Goal: Transaction & Acquisition: Purchase product/service

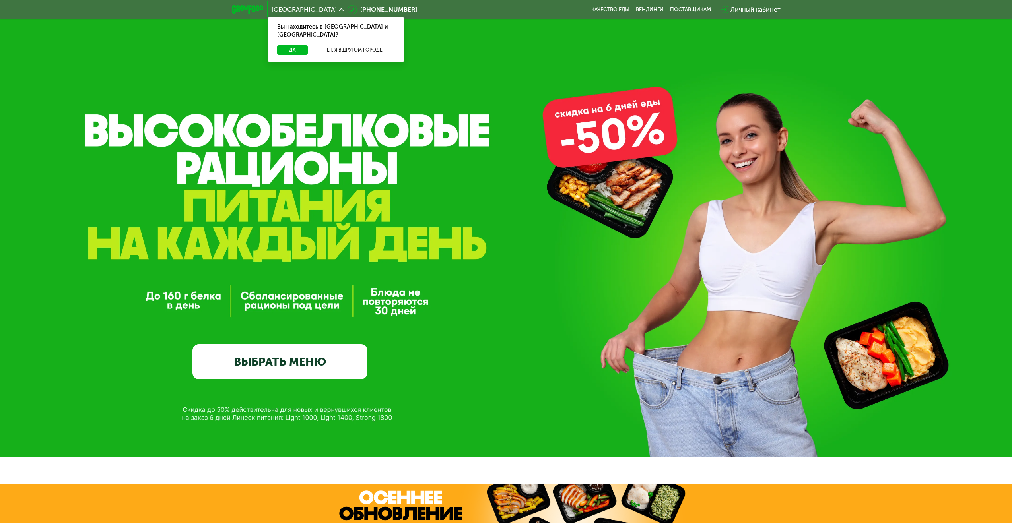
click at [354, 37] on div "Вы находитесь в [GEOGRAPHIC_DATA] и [GEOGRAPHIC_DATA]?" at bounding box center [335, 31] width 137 height 29
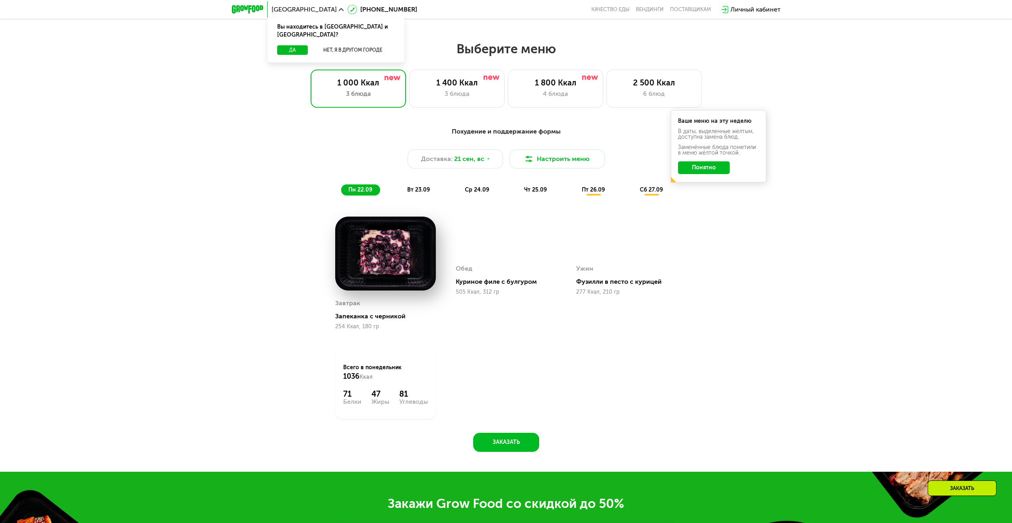
scroll to position [835, 0]
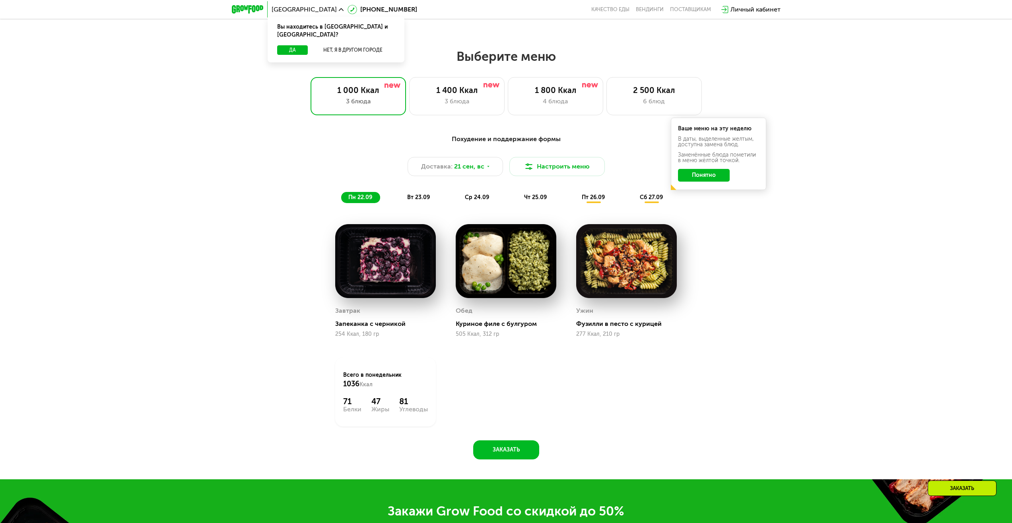
click at [385, 260] on img at bounding box center [385, 261] width 101 height 74
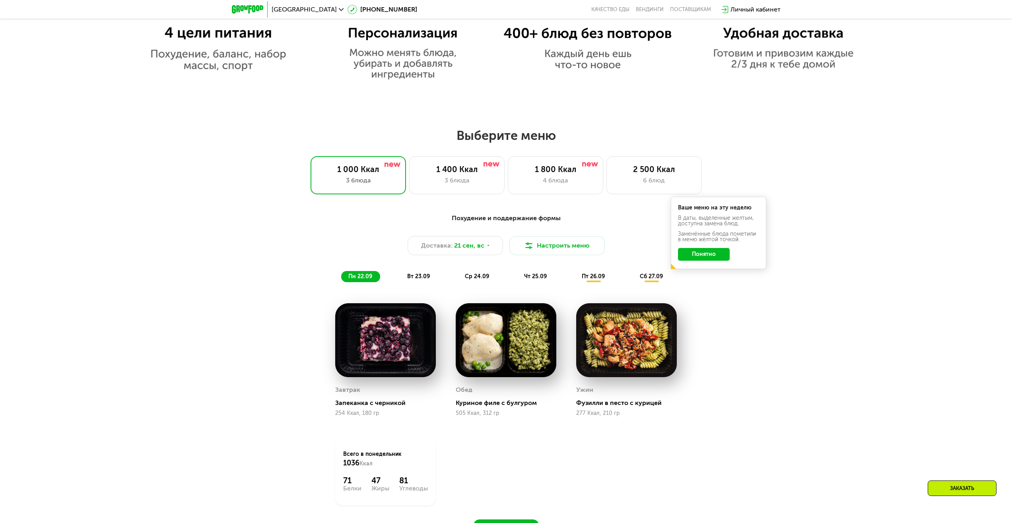
scroll to position [755, 0]
click at [469, 174] on div "1 400 Ккал" at bounding box center [456, 170] width 79 height 10
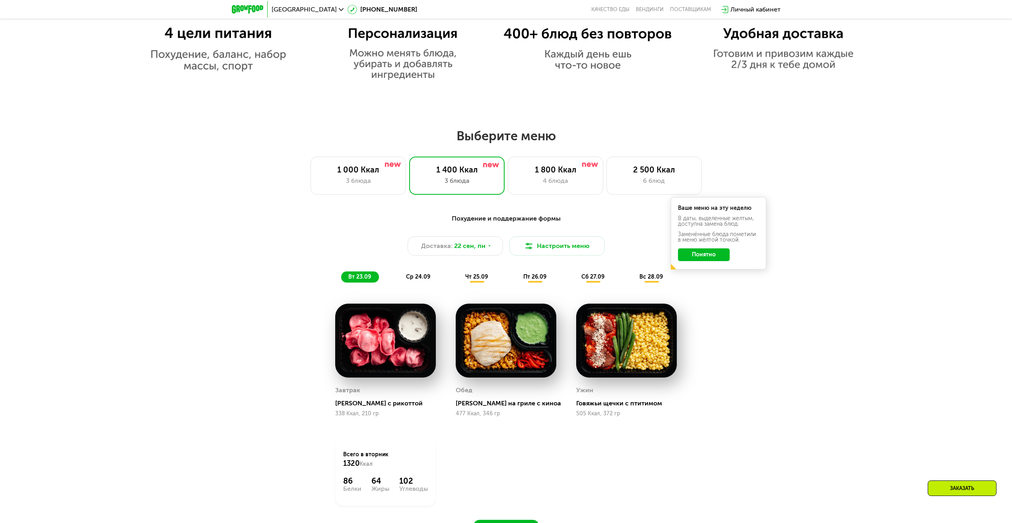
click at [707, 261] on button "Понятно" at bounding box center [704, 254] width 52 height 13
click at [391, 195] on div "1 000 Ккал 3 блюда" at bounding box center [357, 176] width 95 height 38
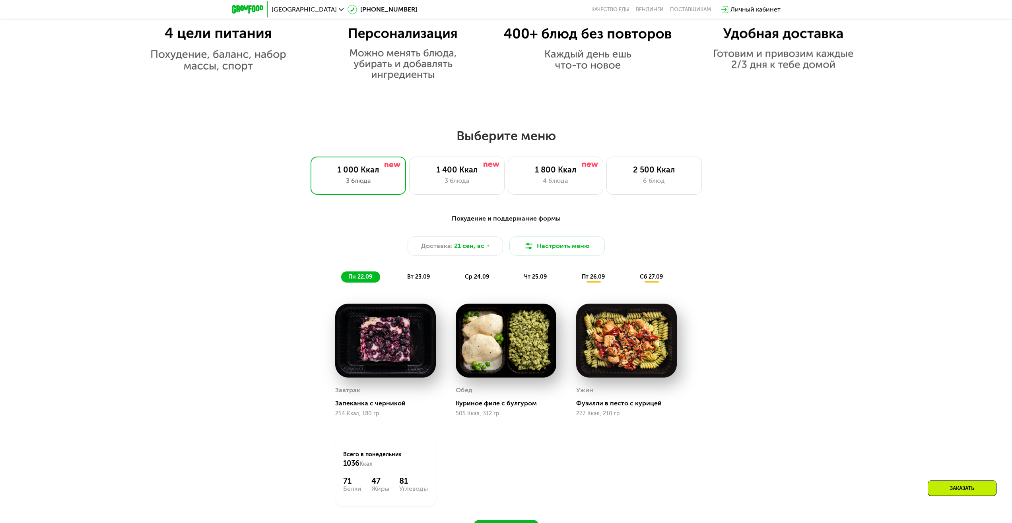
click at [418, 280] on span "вт 23.09" at bounding box center [418, 276] width 23 height 7
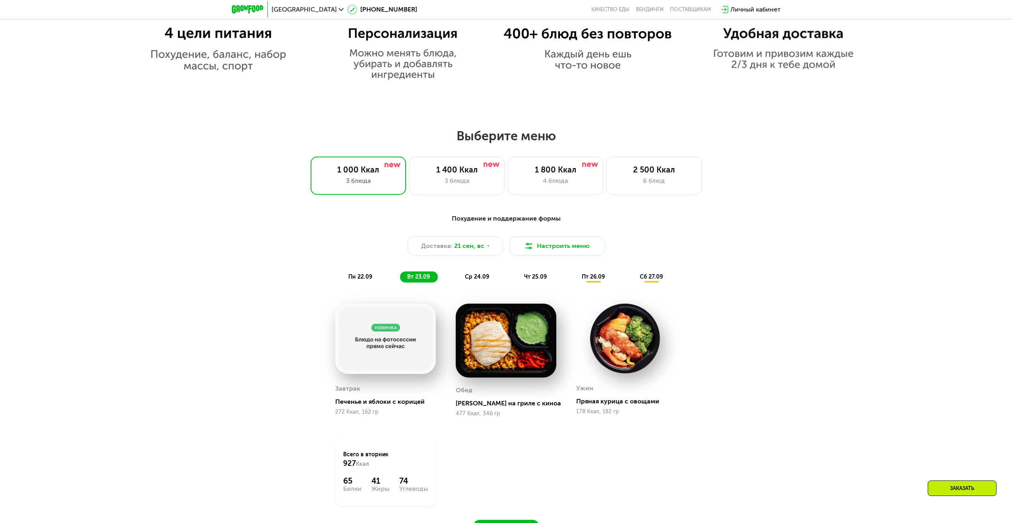
click at [396, 340] on img at bounding box center [385, 339] width 101 height 70
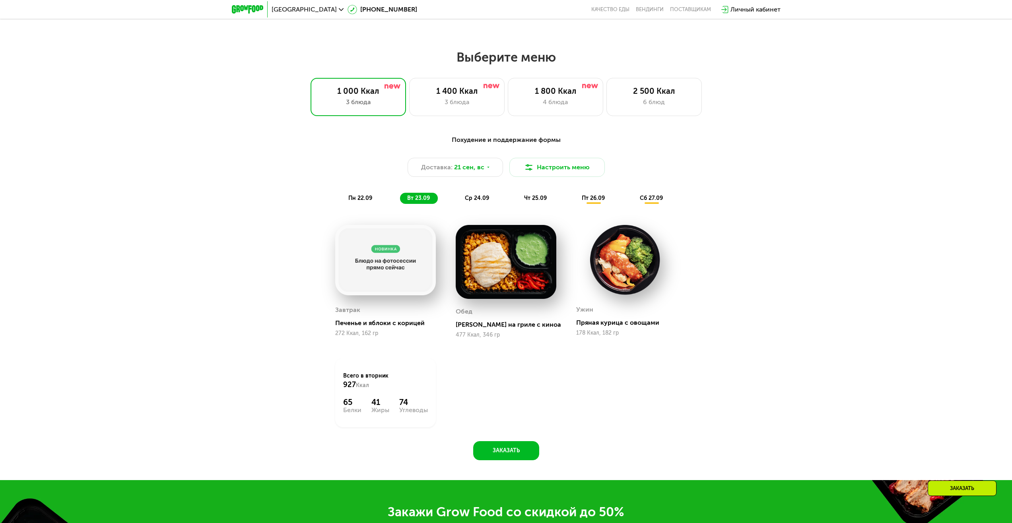
scroll to position [835, 0]
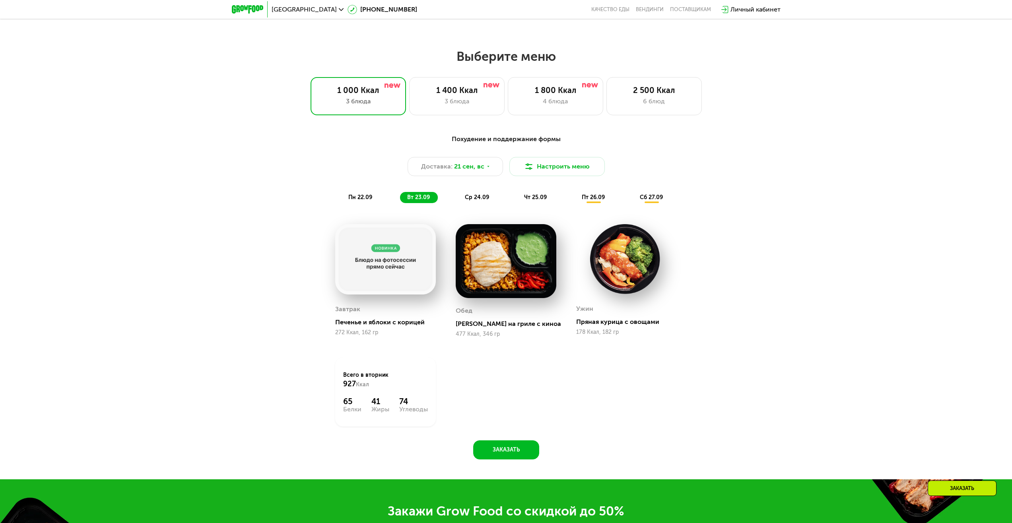
click at [471, 197] on span "ср 24.09" at bounding box center [477, 197] width 24 height 7
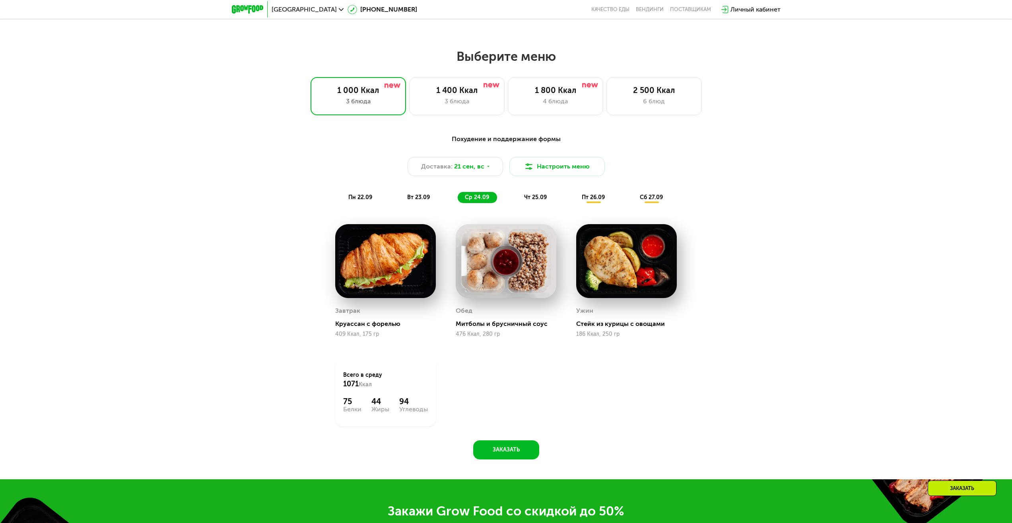
click at [538, 198] on span "чт 25.09" at bounding box center [535, 197] width 23 height 7
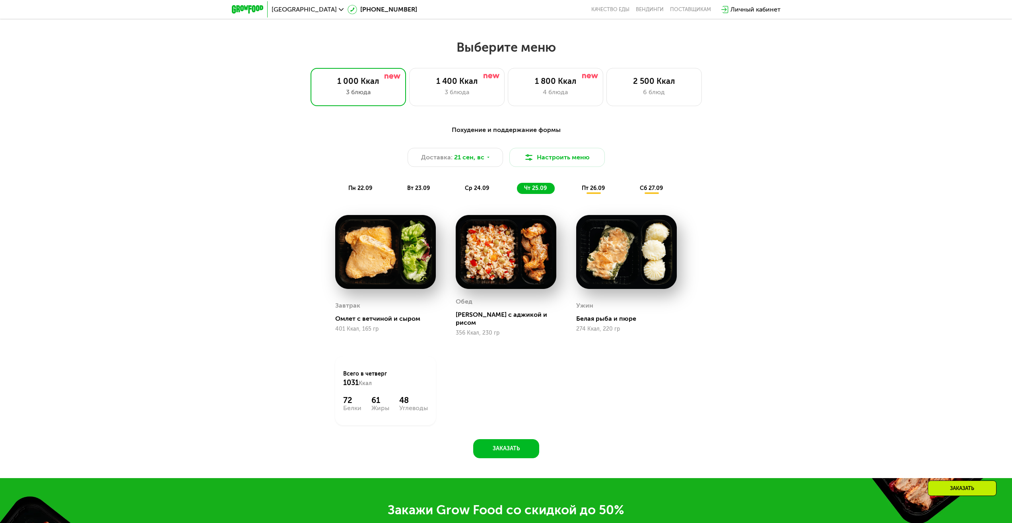
scroll to position [844, 0]
click at [461, 92] on div "3 блюда" at bounding box center [456, 92] width 79 height 10
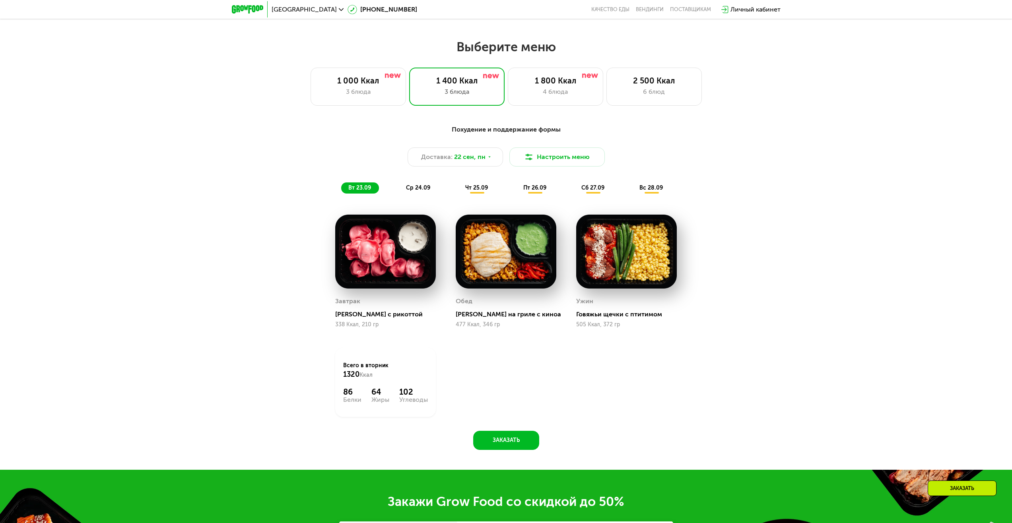
click at [416, 191] on span "ср 24.09" at bounding box center [418, 187] width 24 height 7
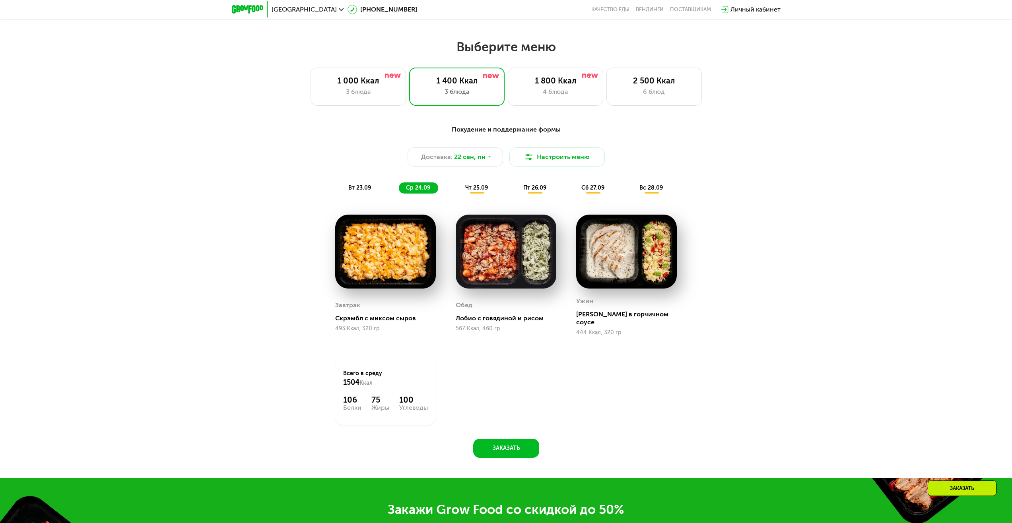
click at [477, 190] on span "чт 25.09" at bounding box center [476, 187] width 23 height 7
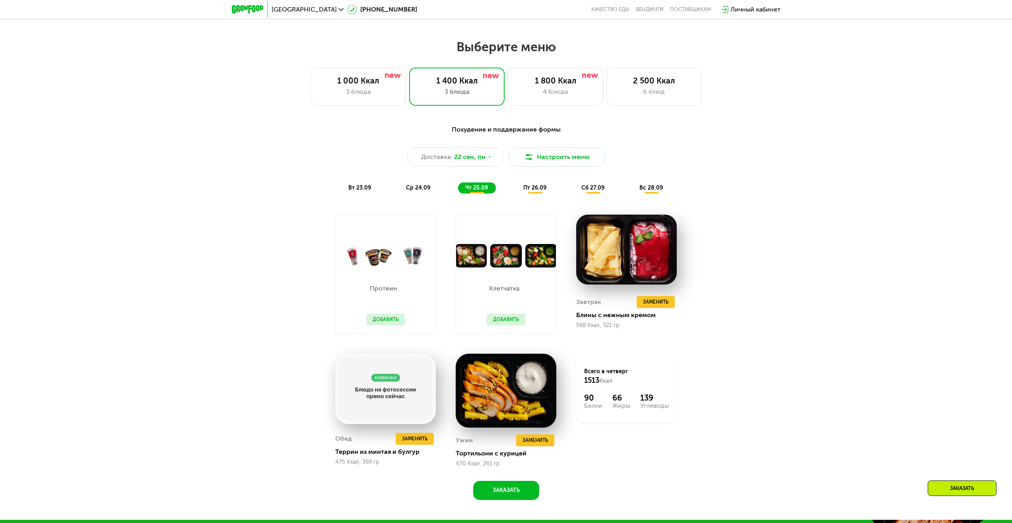
click at [533, 191] on span "пт 26.09" at bounding box center [534, 187] width 23 height 7
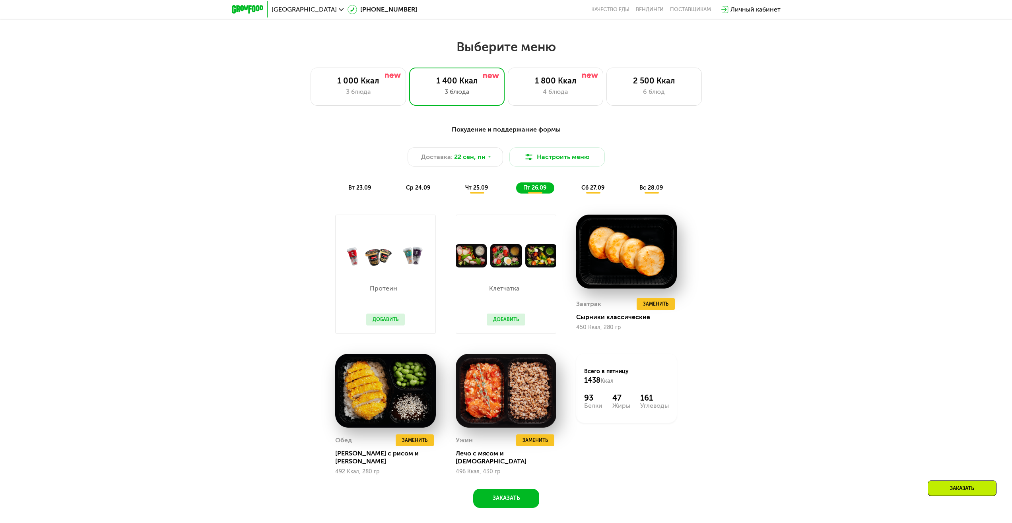
click at [584, 189] on span "сб 27.09" at bounding box center [592, 187] width 23 height 7
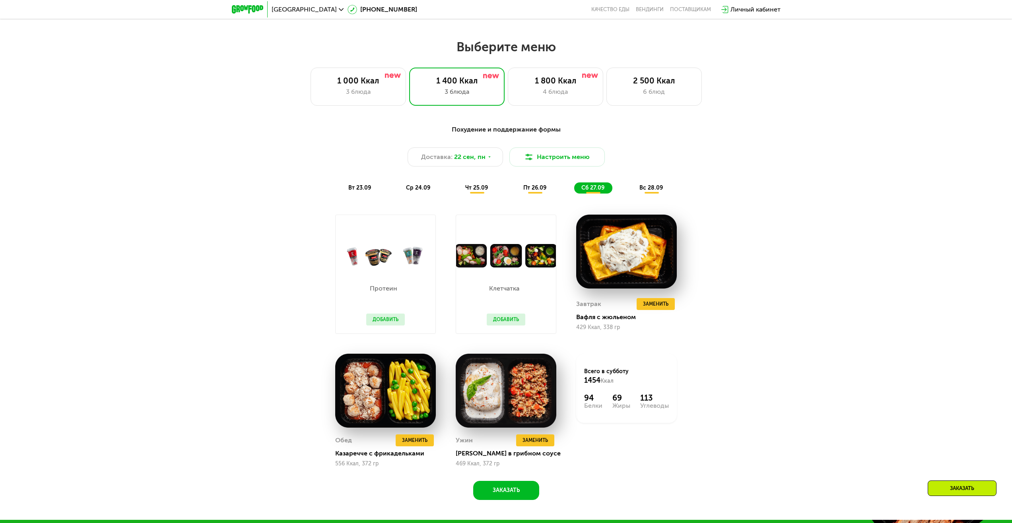
click at [656, 191] on span "вс 28.09" at bounding box center [650, 187] width 23 height 7
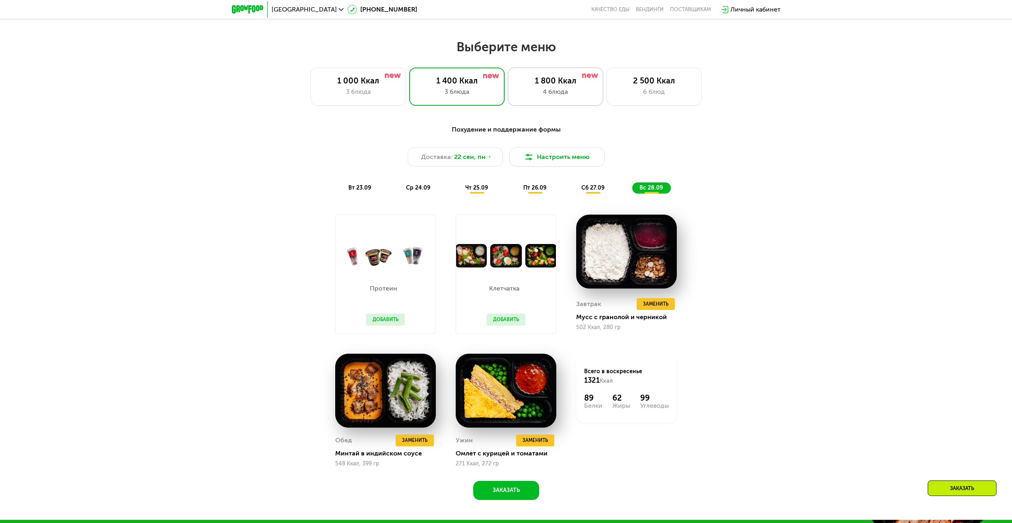
click at [598, 90] on div "1 800 Ккал 4 блюда" at bounding box center [555, 87] width 95 height 38
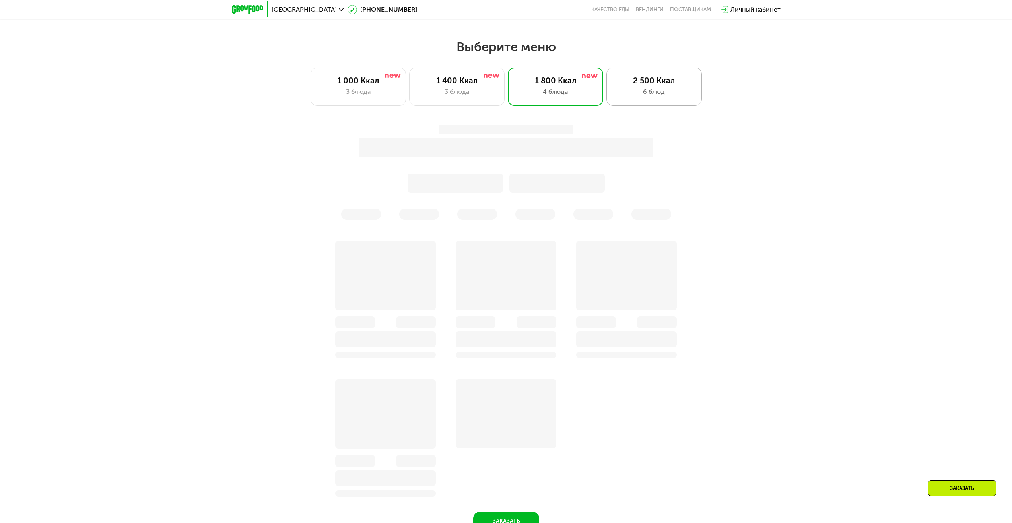
click at [653, 95] on div "6 блюд" at bounding box center [653, 92] width 79 height 10
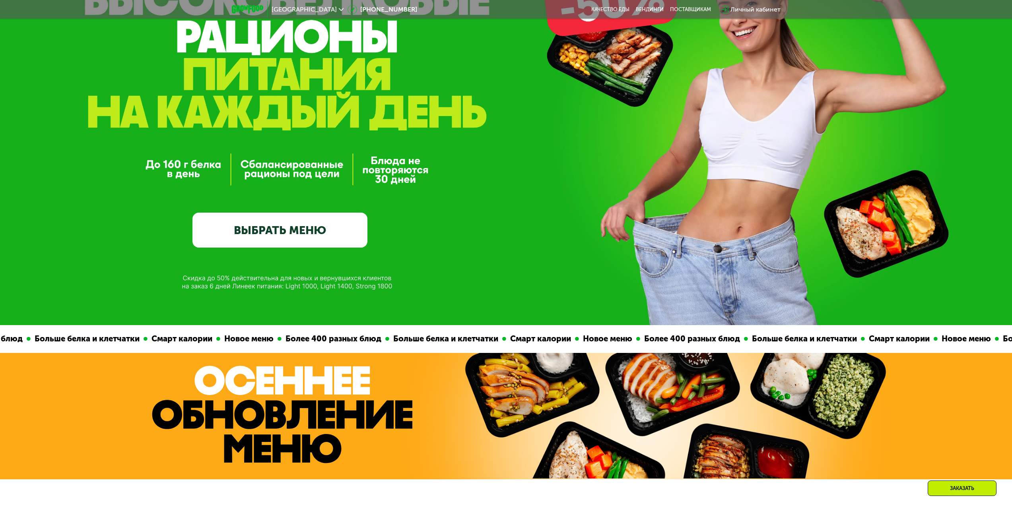
scroll to position [0, 0]
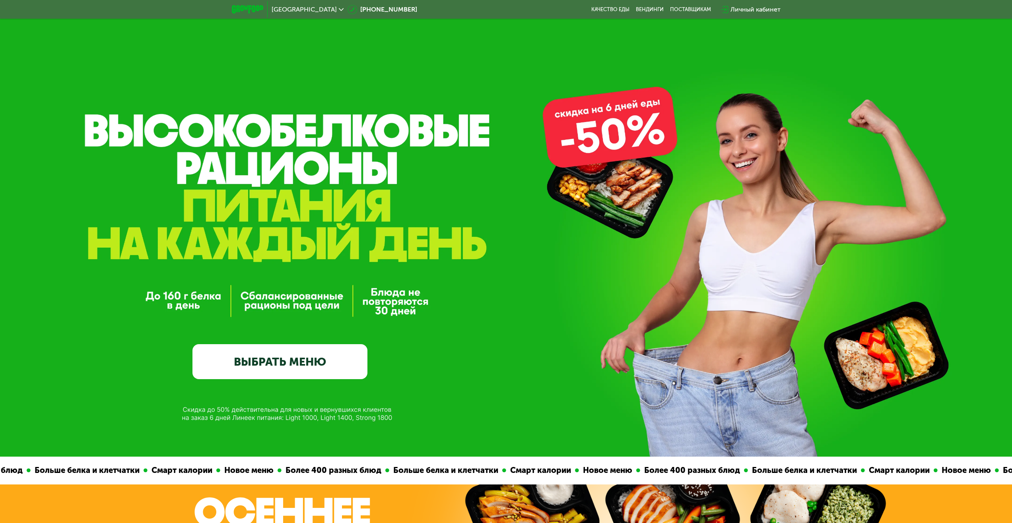
click at [306, 364] on link "ВЫБРАТЬ МЕНЮ" at bounding box center [279, 361] width 175 height 35
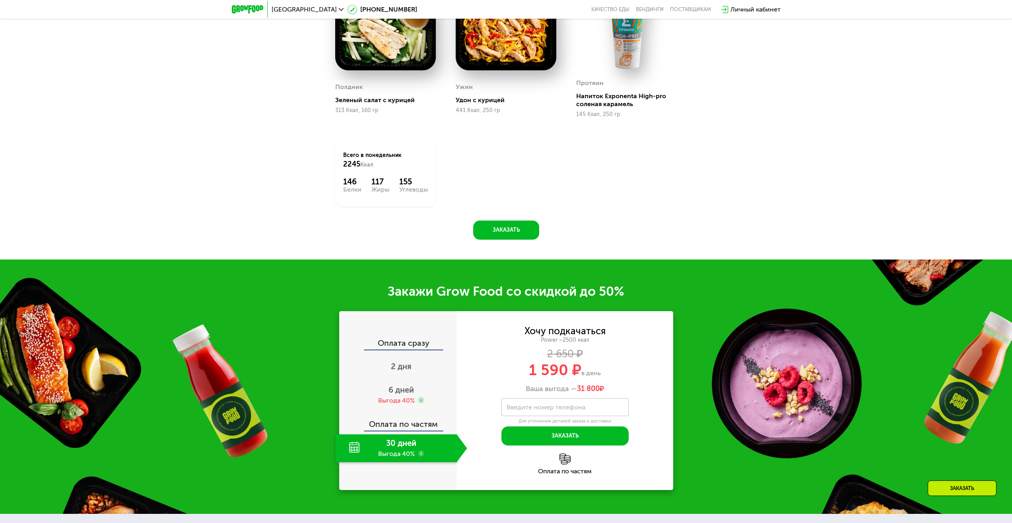
scroll to position [1225, 0]
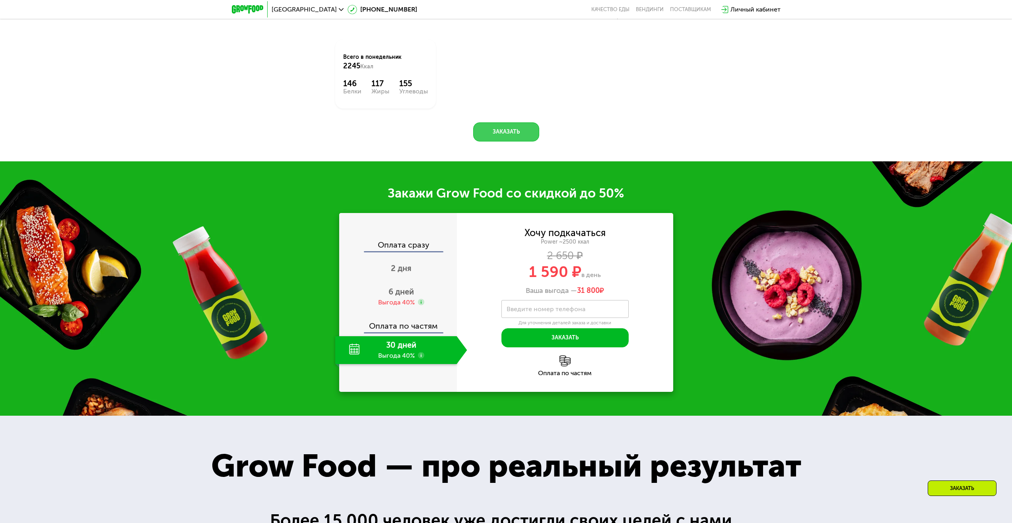
click at [518, 141] on button "Заказать" at bounding box center [506, 131] width 66 height 19
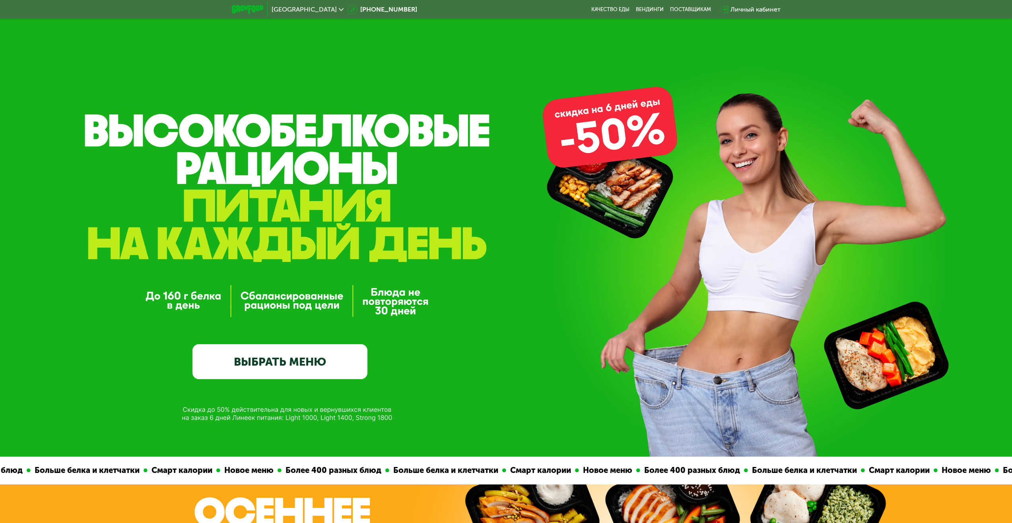
click at [303, 9] on div "[GEOGRAPHIC_DATA]" at bounding box center [307, 9] width 80 height 14
click at [295, 4] on div "[GEOGRAPHIC_DATA]" at bounding box center [307, 9] width 80 height 14
click at [298, 6] on div "[GEOGRAPHIC_DATA]" at bounding box center [307, 9] width 72 height 6
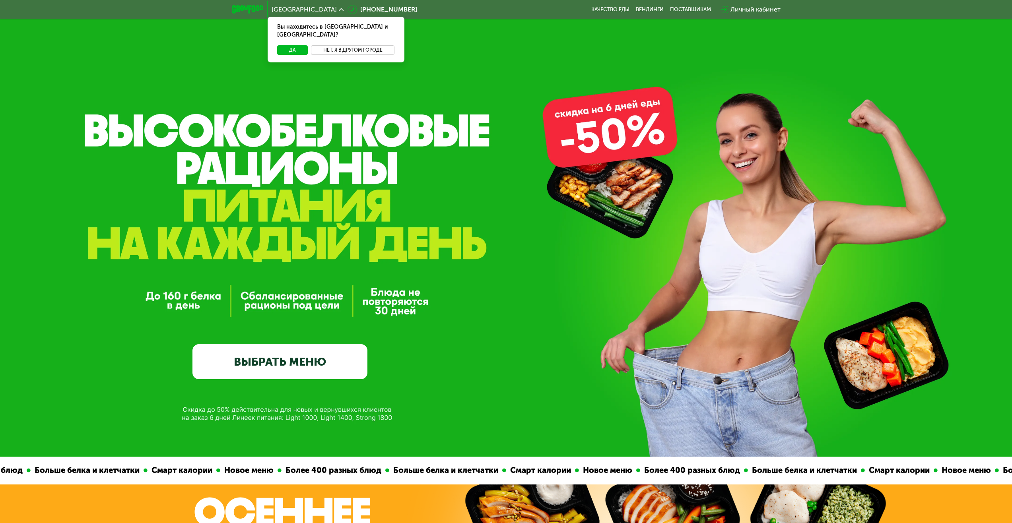
click at [338, 45] on button "Нет, я в другом городе" at bounding box center [353, 50] width 84 height 10
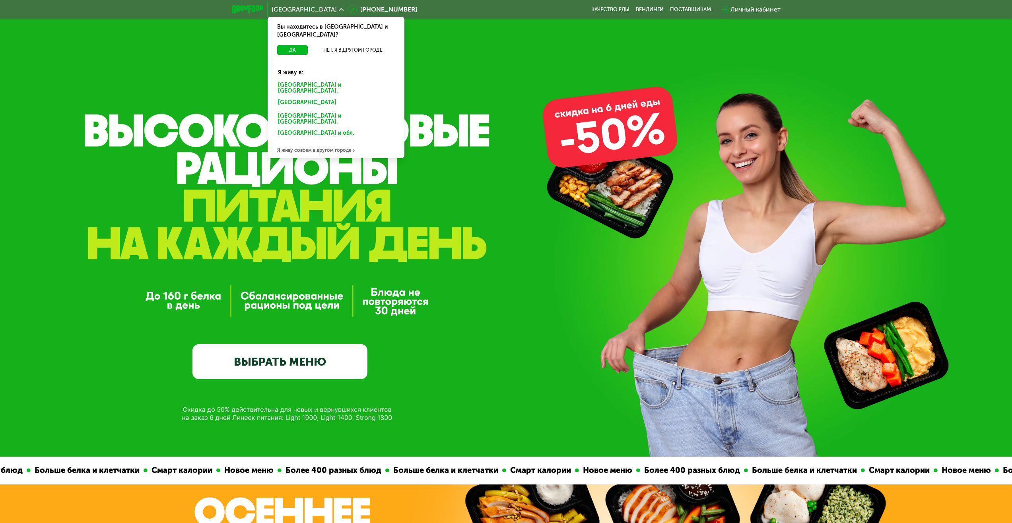
click at [329, 142] on div "Я живу совсем в другом городе" at bounding box center [335, 150] width 137 height 16
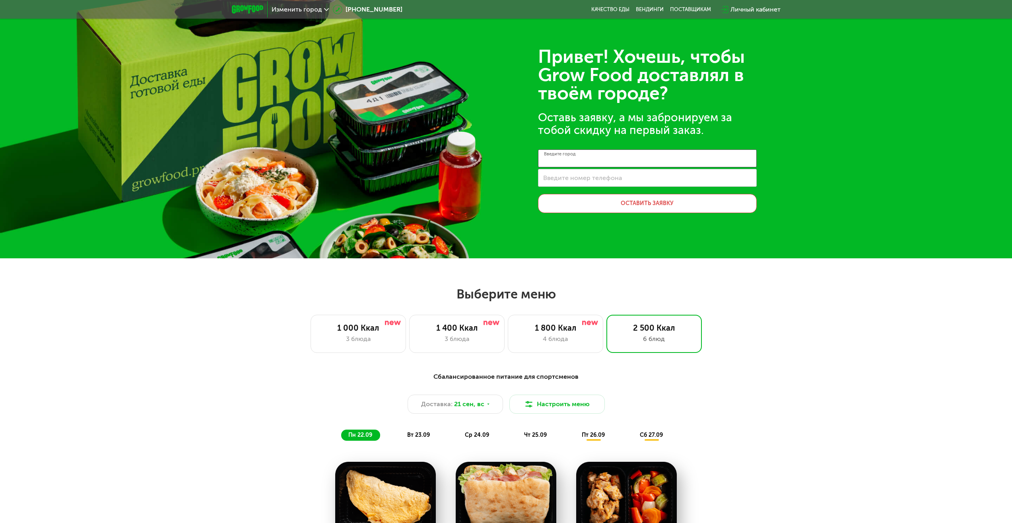
click at [603, 164] on input "Введите город" at bounding box center [647, 158] width 219 height 18
